Goal: Transaction & Acquisition: Purchase product/service

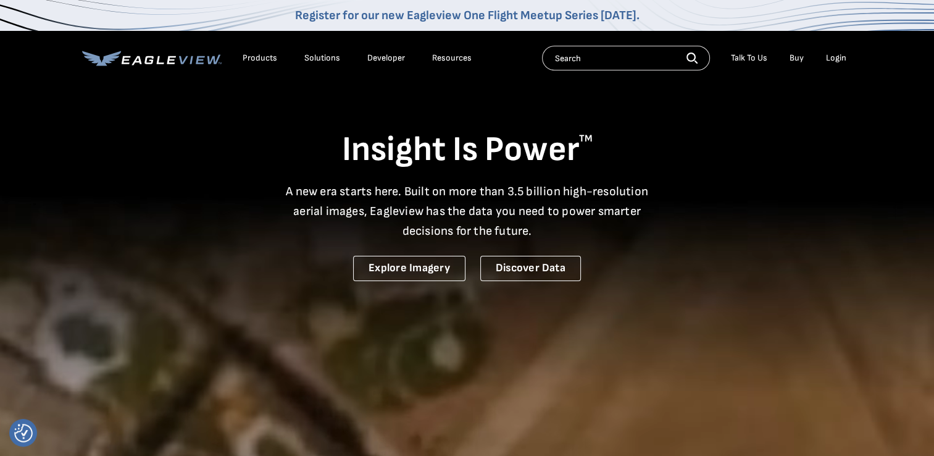
click at [839, 64] on li "Login" at bounding box center [836, 58] width 33 height 19
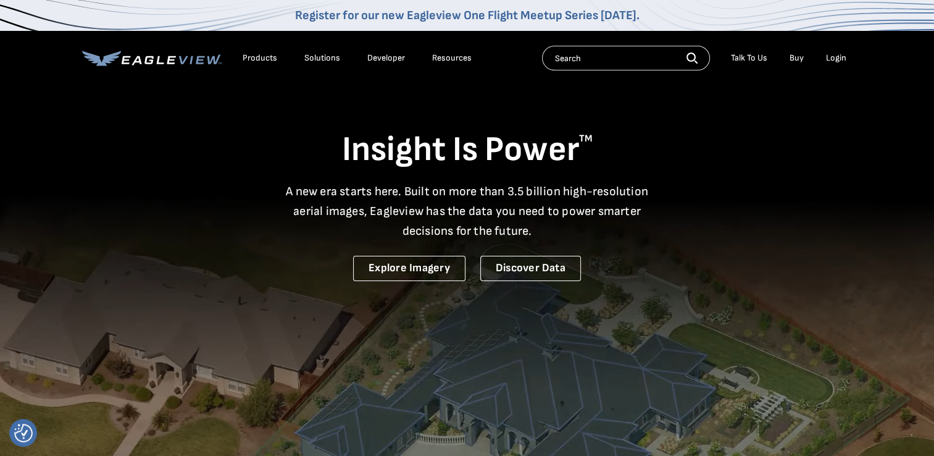
click at [838, 60] on div "Login" at bounding box center [836, 57] width 20 height 11
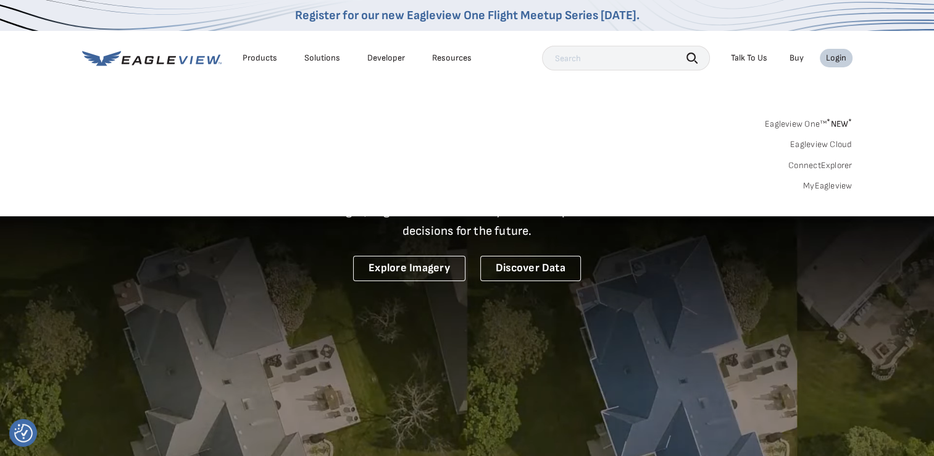
click at [816, 181] on link "MyEagleview" at bounding box center [827, 185] width 49 height 11
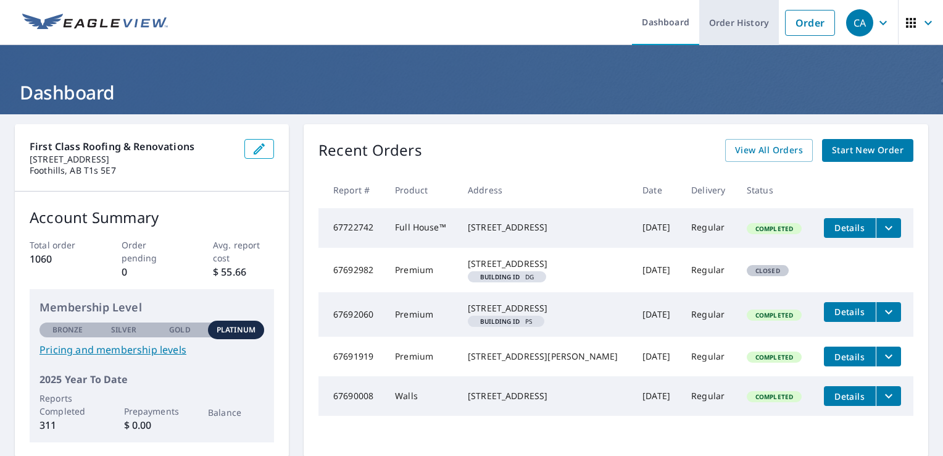
click at [731, 27] on link "Order History" at bounding box center [739, 22] width 80 height 45
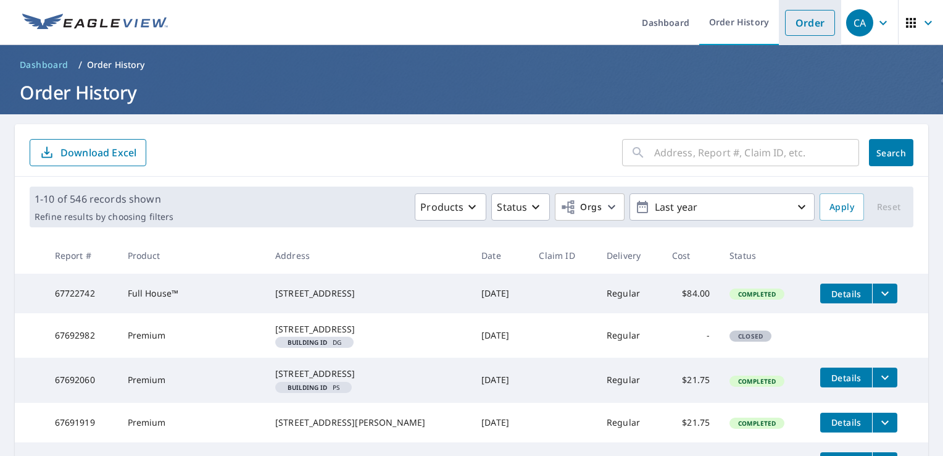
click at [800, 23] on link "Order" at bounding box center [810, 23] width 50 height 26
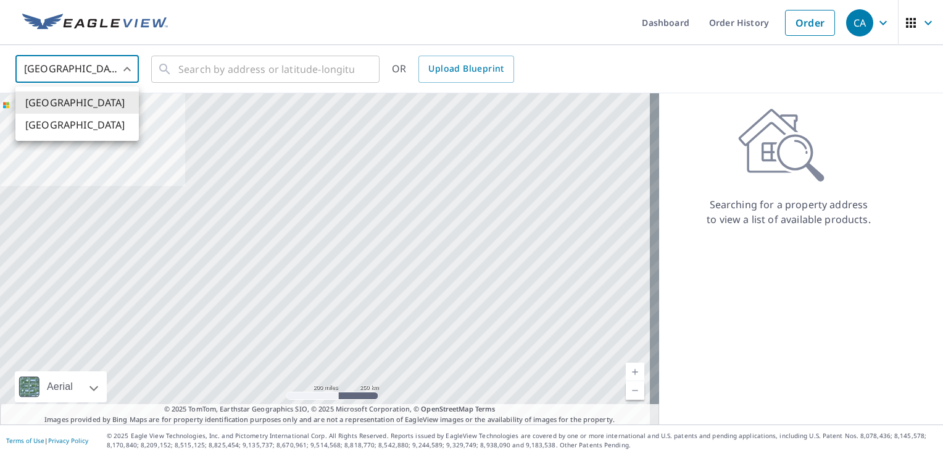
click at [117, 70] on body "CA CA Dashboard Order History Order CA [GEOGRAPHIC_DATA] [GEOGRAPHIC_DATA] ​ ​ …" at bounding box center [471, 228] width 943 height 456
click at [62, 122] on li "[GEOGRAPHIC_DATA]" at bounding box center [76, 125] width 123 height 22
type input "CA"
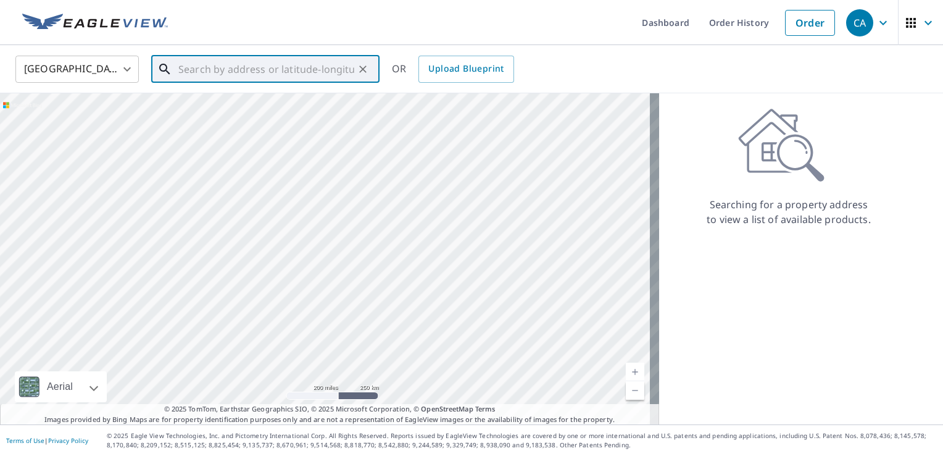
click at [239, 72] on input "text" at bounding box center [266, 69] width 176 height 35
paste input "[STREET_ADDRESS]"
click at [274, 104] on span "[STREET_ADDRESS]" at bounding box center [273, 105] width 194 height 15
type input "[STREET_ADDRESS]"
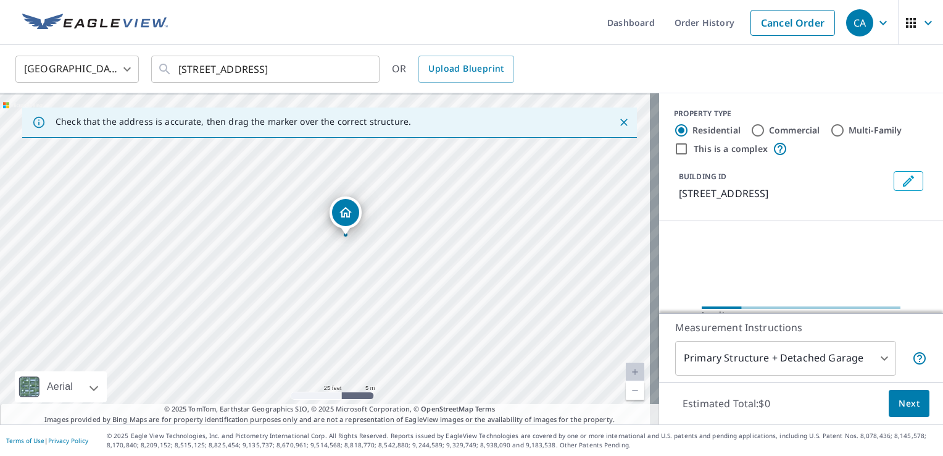
drag, startPoint x: 321, startPoint y: 200, endPoint x: 388, endPoint y: 229, distance: 72.7
click at [388, 229] on div "[STREET_ADDRESS]" at bounding box center [329, 258] width 659 height 331
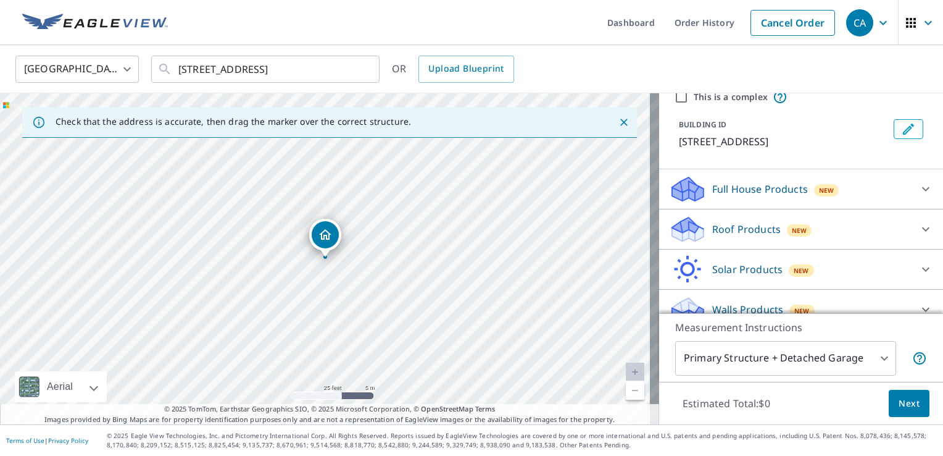
scroll to position [67, 0]
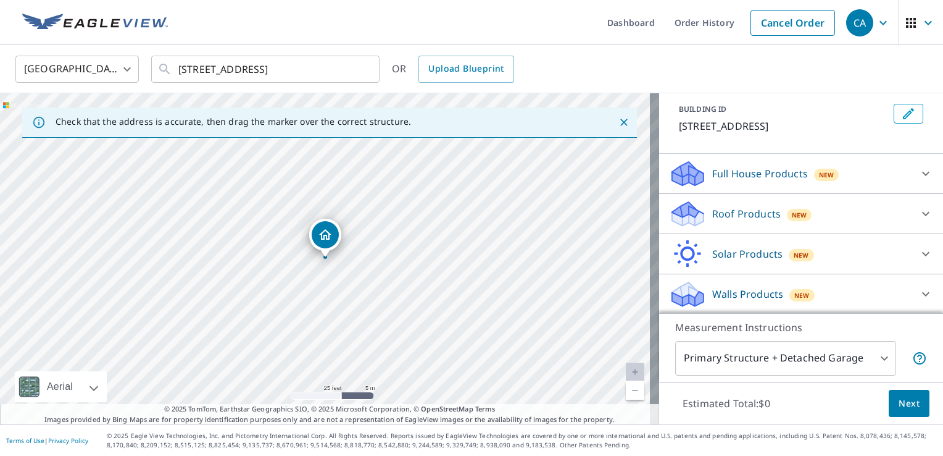
click at [736, 217] on p "Roof Products" at bounding box center [746, 213] width 69 height 15
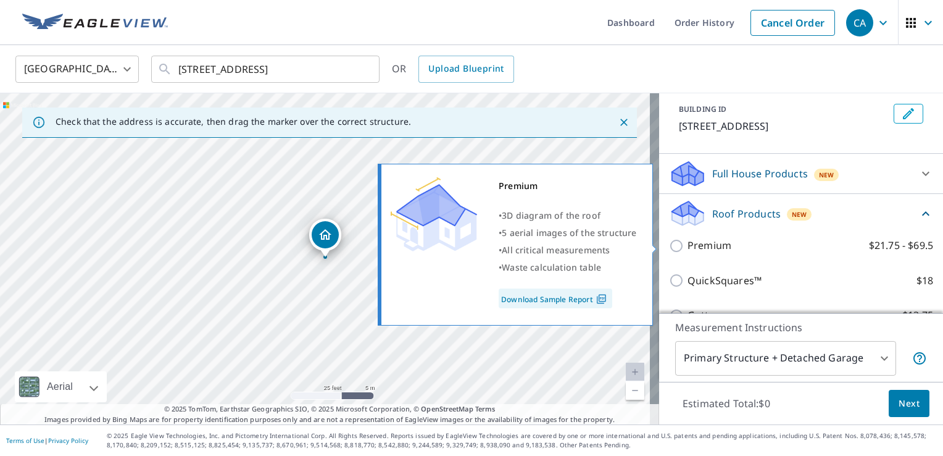
click at [672, 243] on input "Premium $21.75 - $69.5" at bounding box center [678, 245] width 19 height 15
checkbox input "true"
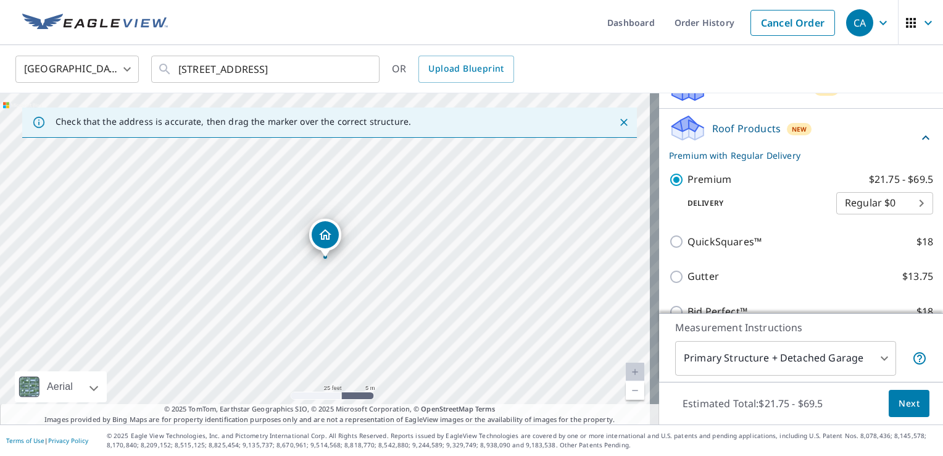
scroll to position [252, 0]
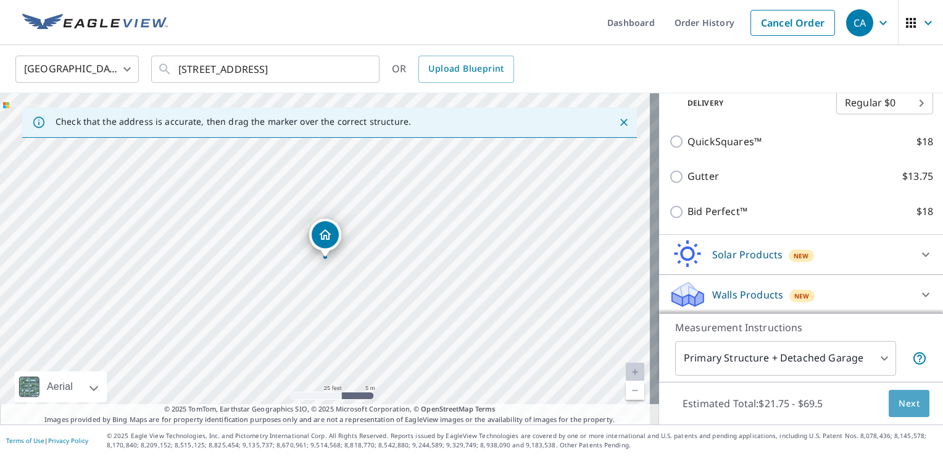
click at [899, 409] on span "Next" at bounding box center [909, 403] width 21 height 15
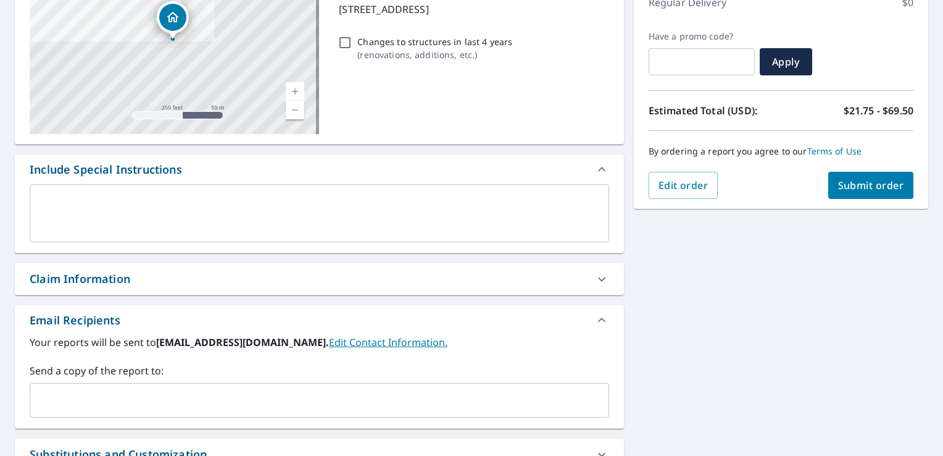
scroll to position [309, 0]
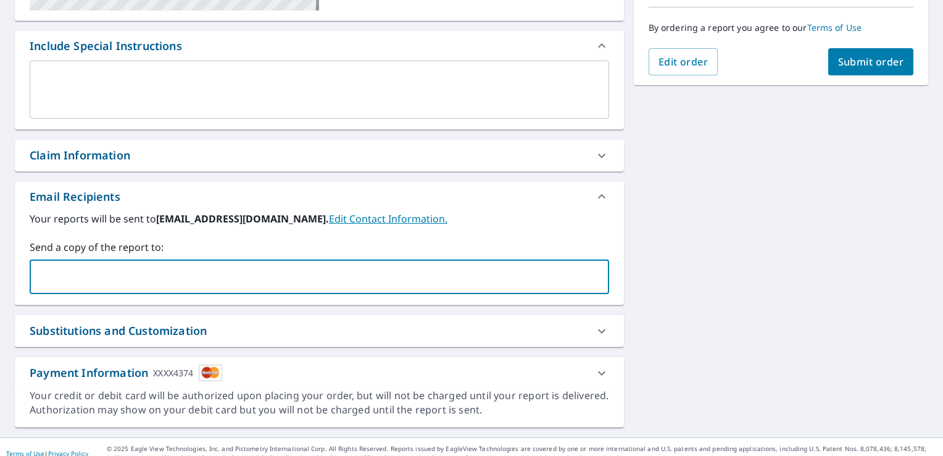
click at [120, 272] on input "text" at bounding box center [310, 276] width 550 height 23
click at [46, 280] on input "[PERSON_NAME][EMAIL_ADDRESS][DOMAIN_NAME]" at bounding box center [310, 276] width 550 height 23
type input "[PERSON_NAME][EMAIL_ADDRESS][DOMAIN_NAME]"
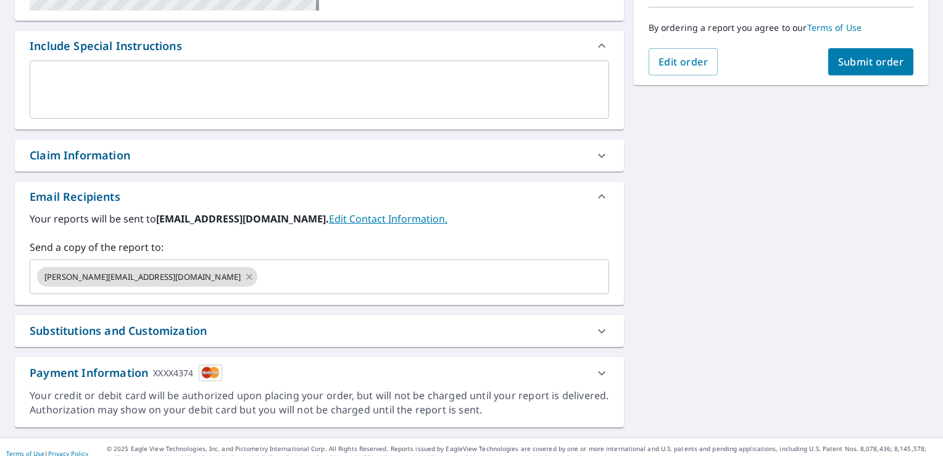
click at [263, 243] on label "Send a copy of the report to:" at bounding box center [320, 246] width 580 height 15
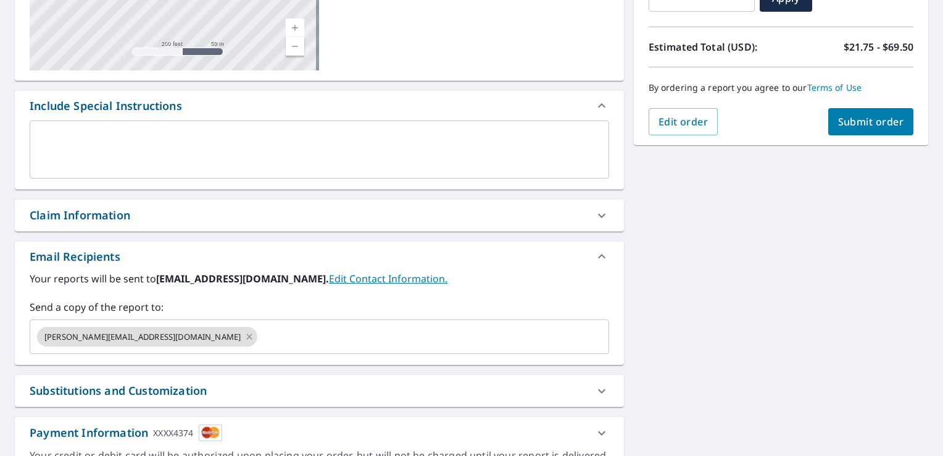
scroll to position [185, 0]
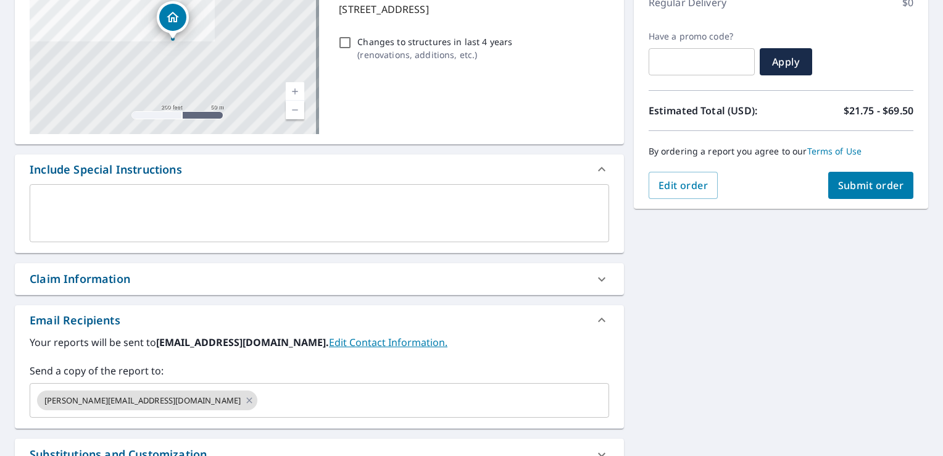
click at [854, 186] on span "Submit order" at bounding box center [871, 185] width 66 height 14
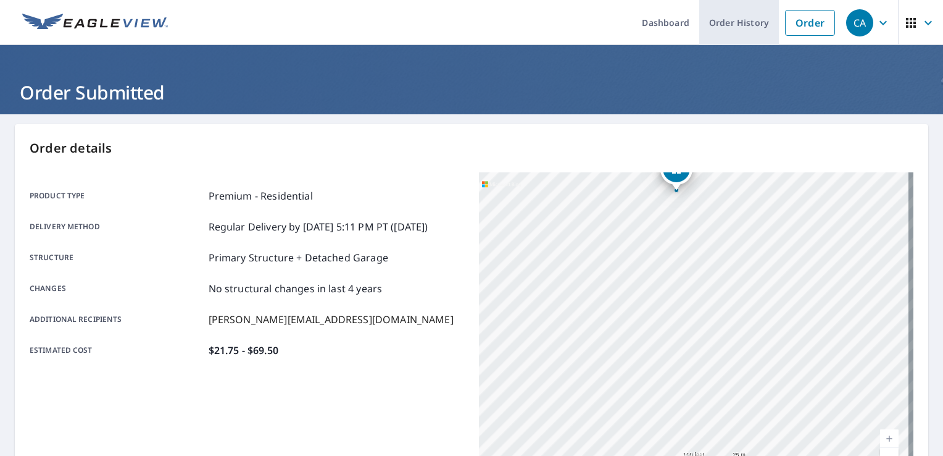
click at [731, 23] on link "Order History" at bounding box center [739, 22] width 80 height 45
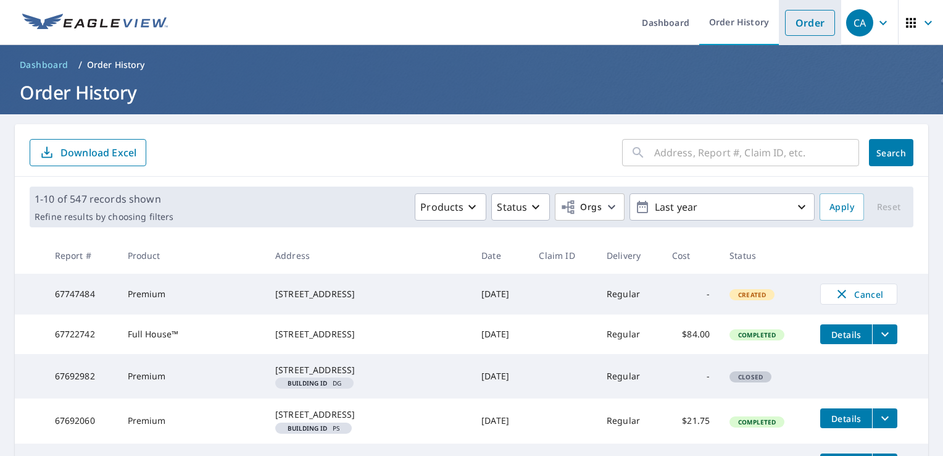
click at [808, 22] on link "Order" at bounding box center [810, 23] width 50 height 26
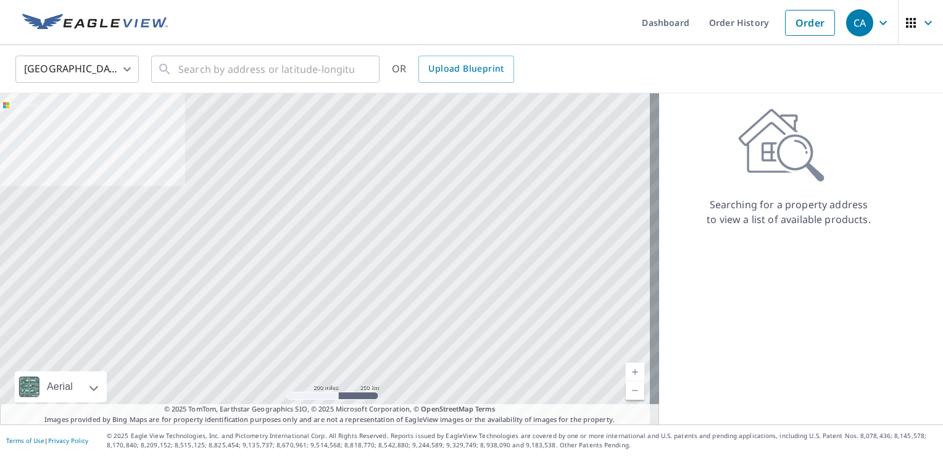
click at [127, 65] on body "CA CA Dashboard Order History Order CA [GEOGRAPHIC_DATA] [GEOGRAPHIC_DATA] ​ ​ …" at bounding box center [471, 228] width 943 height 456
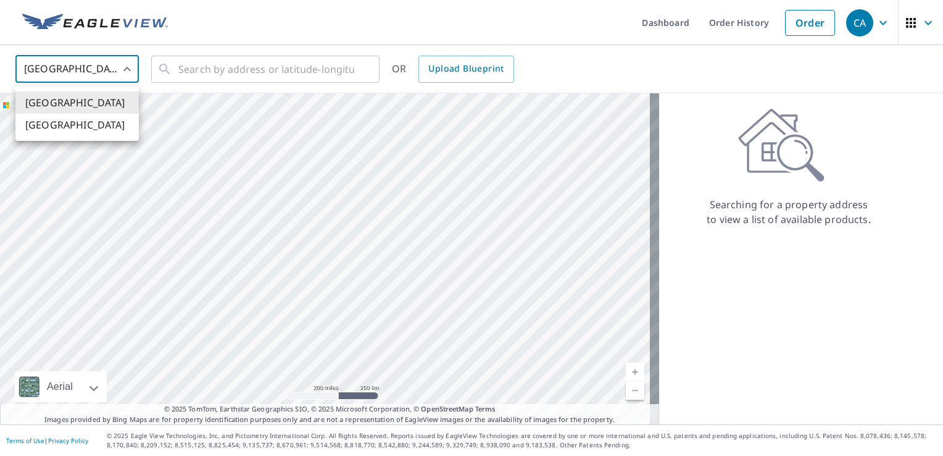
click at [68, 120] on li "[GEOGRAPHIC_DATA]" at bounding box center [76, 125] width 123 height 22
type input "CA"
click at [190, 70] on input "text" at bounding box center [266, 69] width 176 height 35
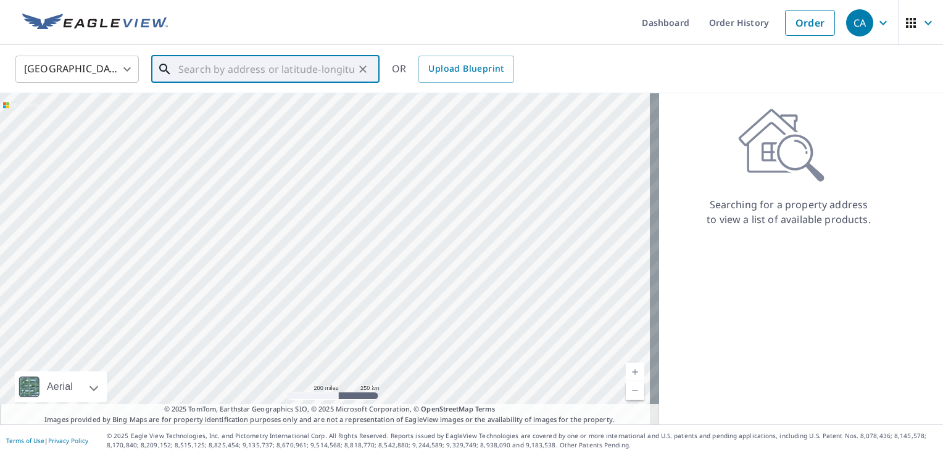
paste input "Strathmore Age Care [STREET_ADDRESS][PERSON_NAME]"
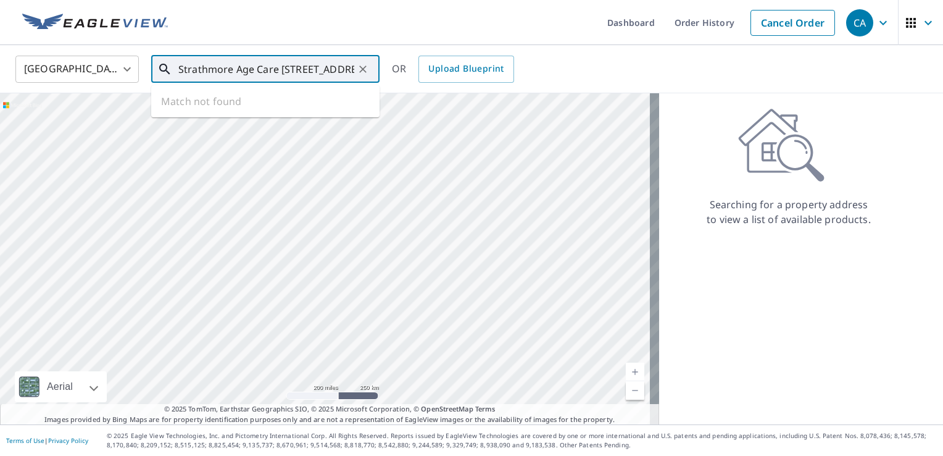
scroll to position [0, 36]
type input "Strathmore Age Care [STREET_ADDRESS][PERSON_NAME]"
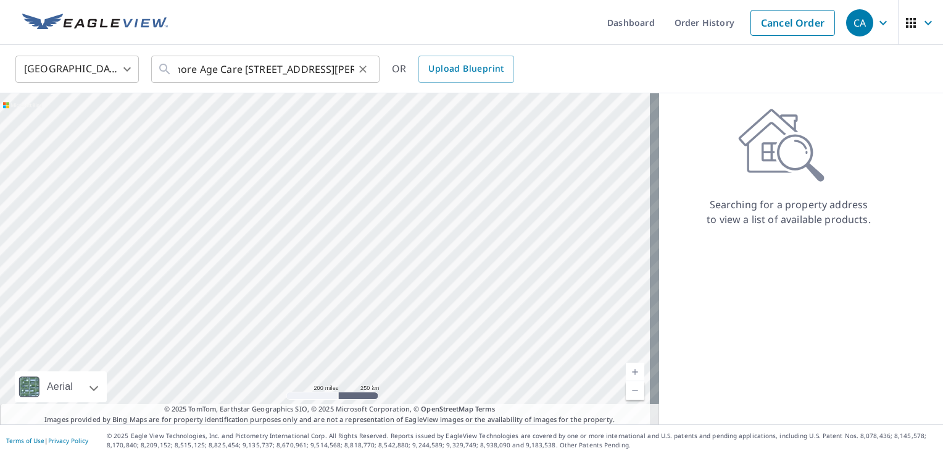
scroll to position [0, 0]
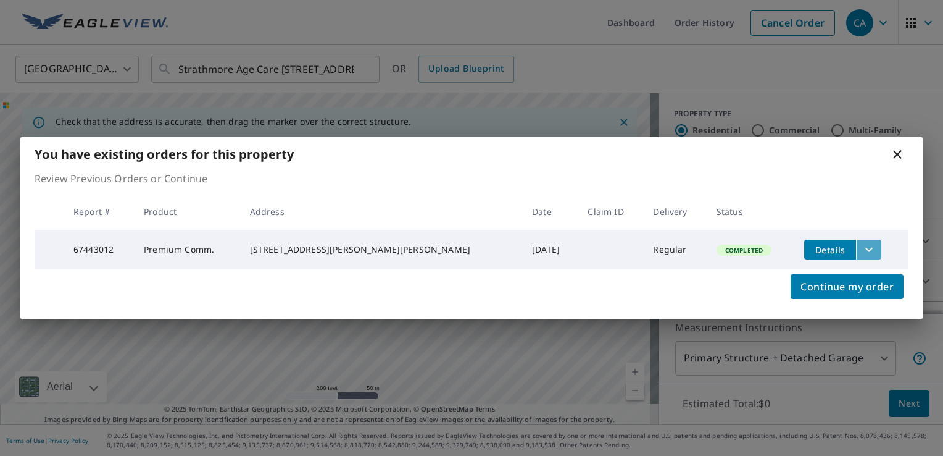
click at [862, 244] on icon "filesDropdownBtn-67443012" at bounding box center [869, 249] width 15 height 15
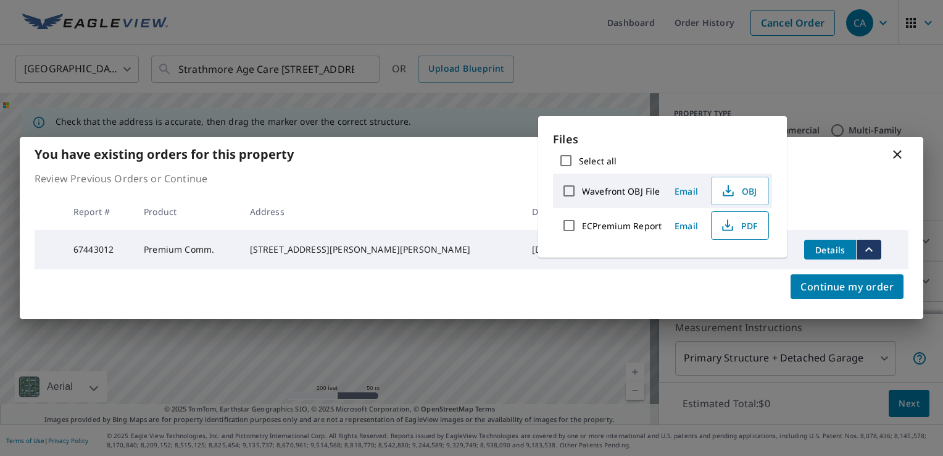
click at [735, 224] on span "PDF" at bounding box center [739, 225] width 40 height 15
drag, startPoint x: 741, startPoint y: 59, endPoint x: 861, endPoint y: 110, distance: 130.6
click at [743, 59] on div "You have existing orders for this property Review Previous Orders or Continue R…" at bounding box center [471, 228] width 943 height 456
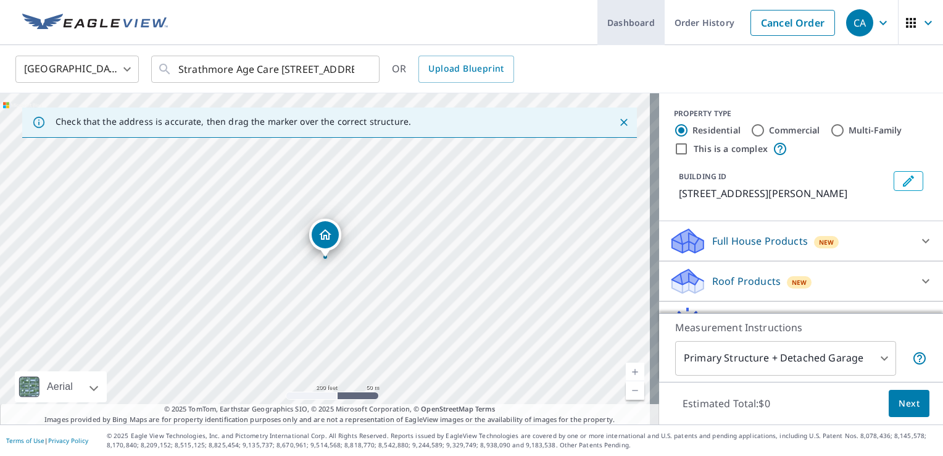
click at [681, 19] on link "Order History" at bounding box center [705, 22] width 80 height 45
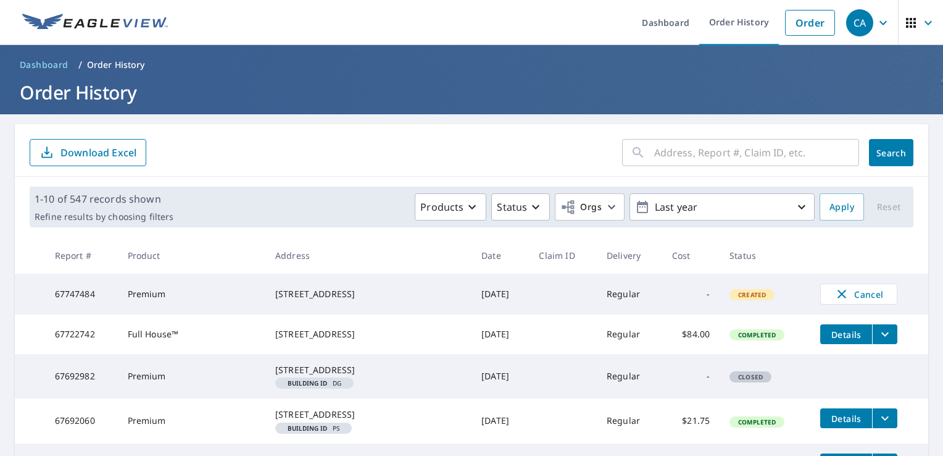
click at [549, 158] on form "​ Search Download Excel" at bounding box center [472, 152] width 884 height 27
